Goal: Navigation & Orientation: Understand site structure

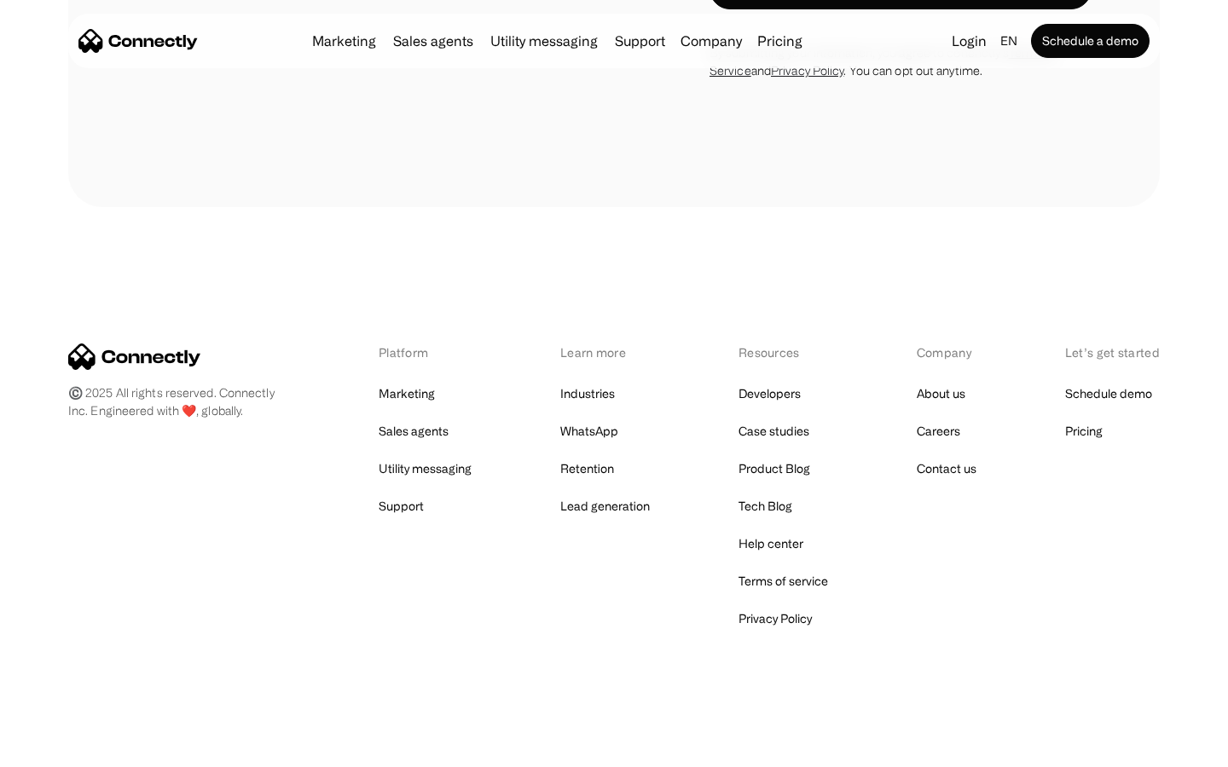
scroll to position [688, 0]
